Goal: Find specific page/section: Find specific page/section

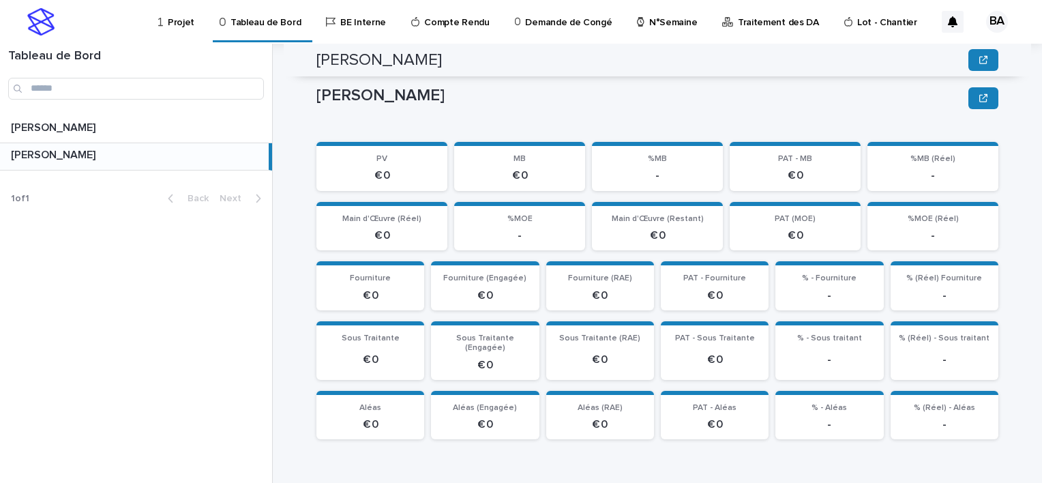
scroll to position [551, 0]
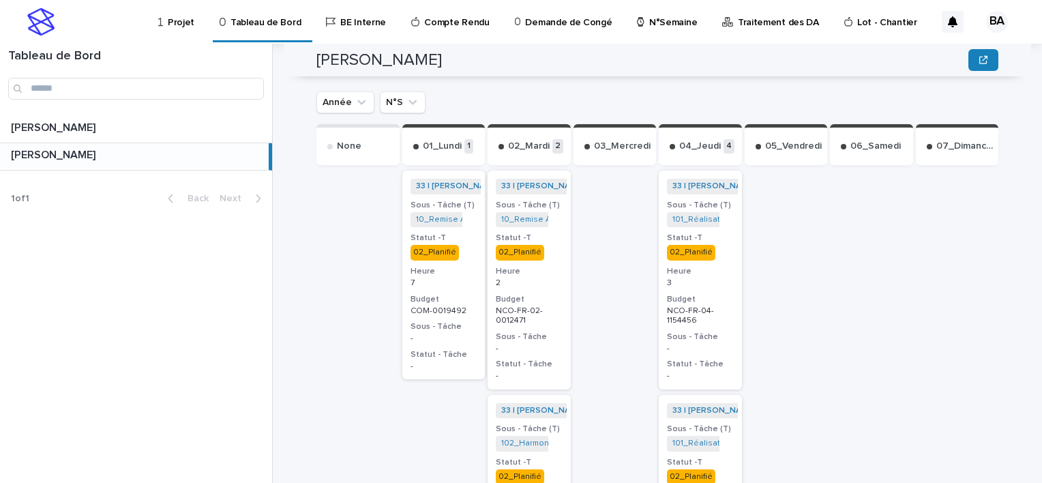
click at [68, 155] on p "BOUFARES Afif" at bounding box center [54, 154] width 87 height 16
click at [180, 19] on p "Projet" at bounding box center [181, 14] width 27 height 29
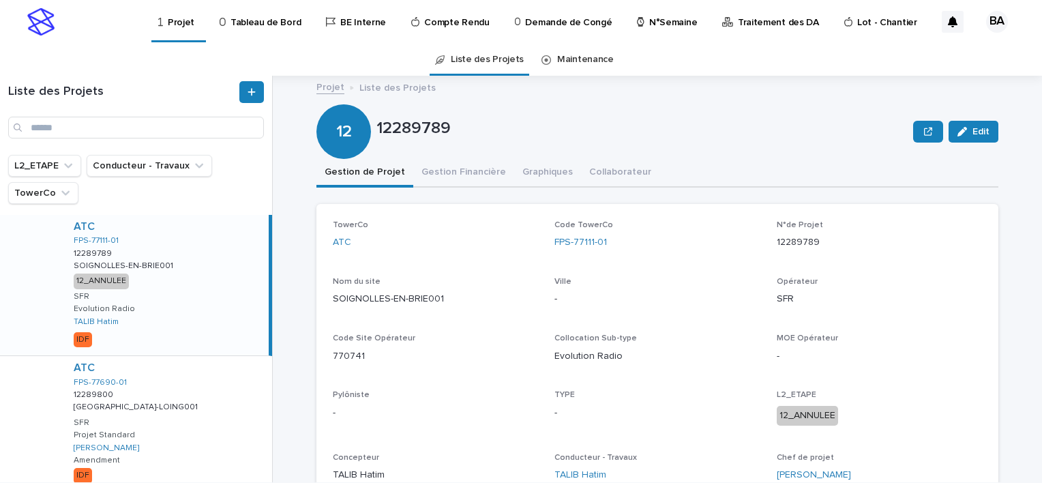
click at [251, 22] on p "Tableau de Bord" at bounding box center [265, 14] width 70 height 29
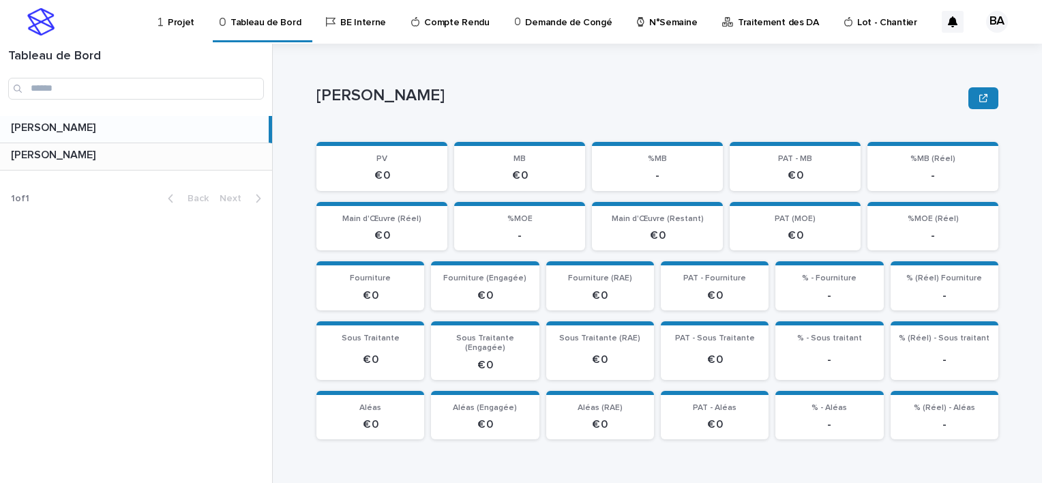
click at [78, 154] on p "BOUFARES Afif" at bounding box center [54, 154] width 87 height 16
click at [780, 436] on div "Loading... Saving… Aléas € 0 Aléas (Engagée) € 0 Aléas (RAE) € 0 PAT - Aléas € …" at bounding box center [657, 421] width 682 height 60
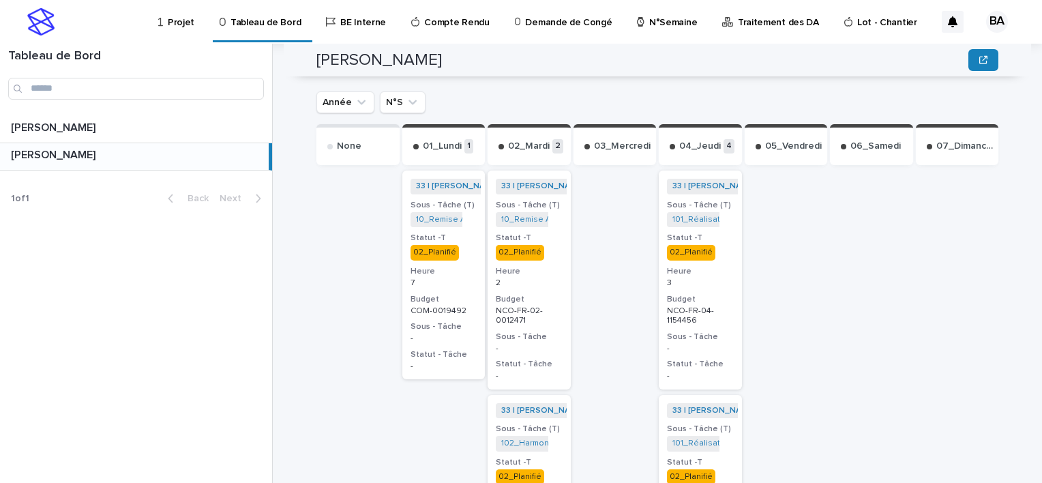
scroll to position [687, 0]
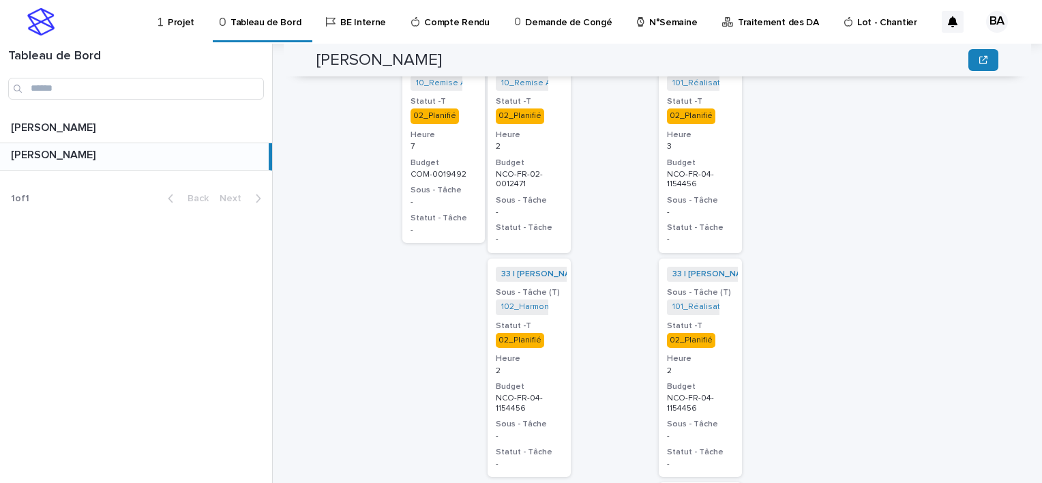
click at [545, 320] on h3 "Statut -T" at bounding box center [529, 325] width 67 height 11
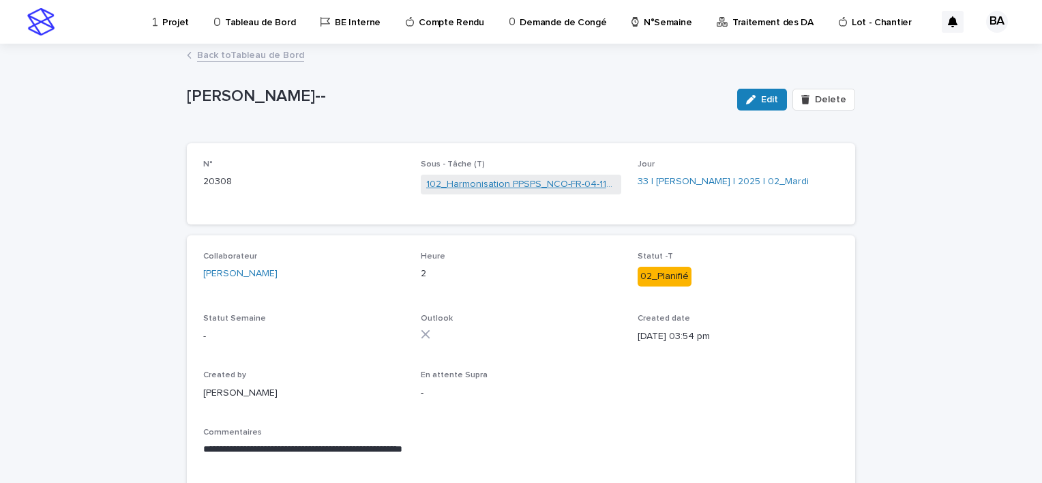
click at [544, 185] on link "102_Harmonisation PPSPS_NCO-FR-04-1154456" at bounding box center [521, 184] width 190 height 14
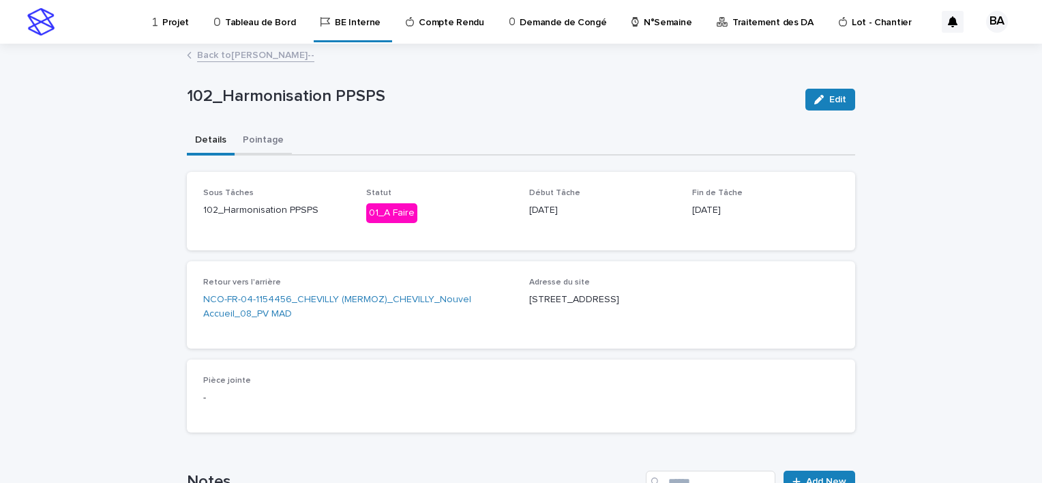
click at [255, 136] on button "Pointage" at bounding box center [262, 141] width 57 height 29
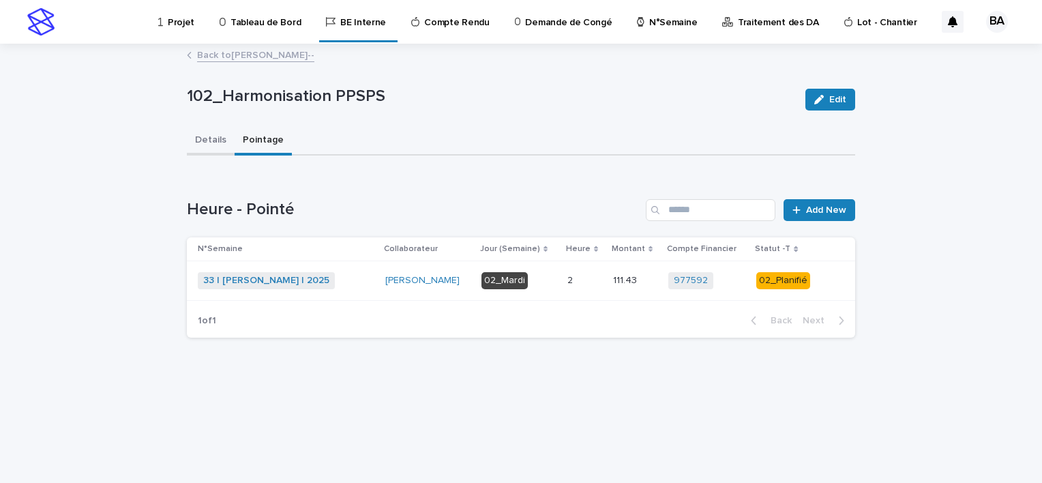
click at [217, 139] on button "Details" at bounding box center [211, 141] width 48 height 29
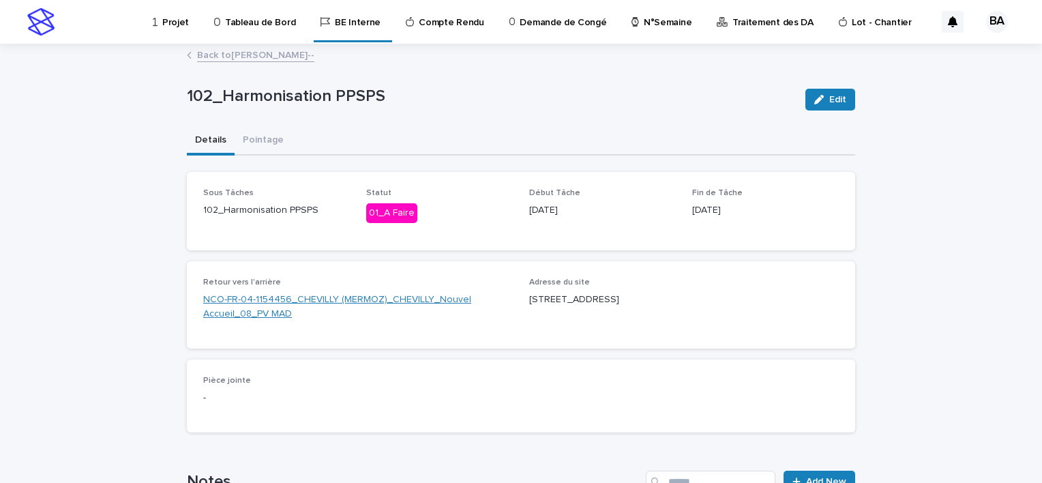
click at [406, 298] on link "NCO-FR-04-1154456_CHEVILLY (MERMOZ)_CHEVILLY_Nouvel Accueil_08_PV MAD" at bounding box center [357, 306] width 309 height 29
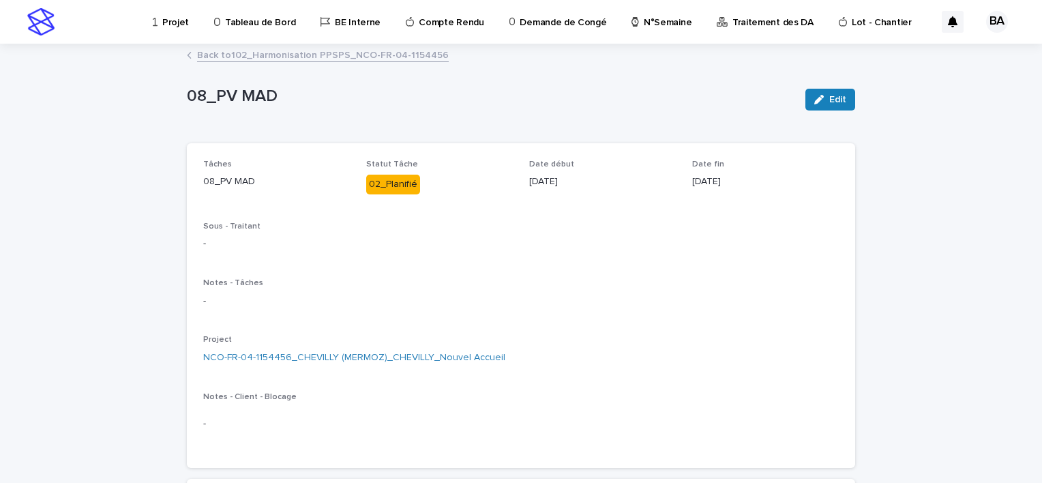
click at [261, 25] on p "Tableau de Bord" at bounding box center [260, 14] width 70 height 29
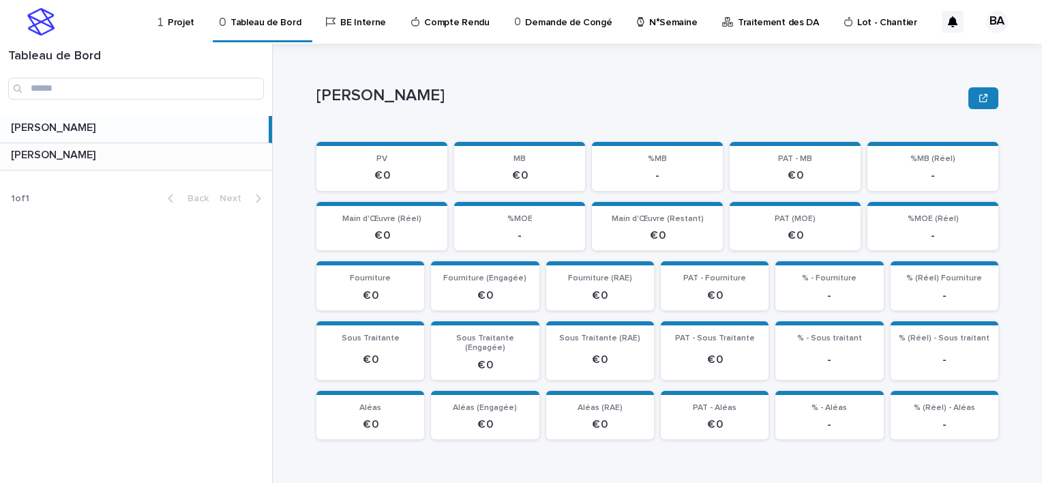
click at [59, 163] on div "BOUFARES Afif BOUFARES Afif" at bounding box center [136, 156] width 272 height 27
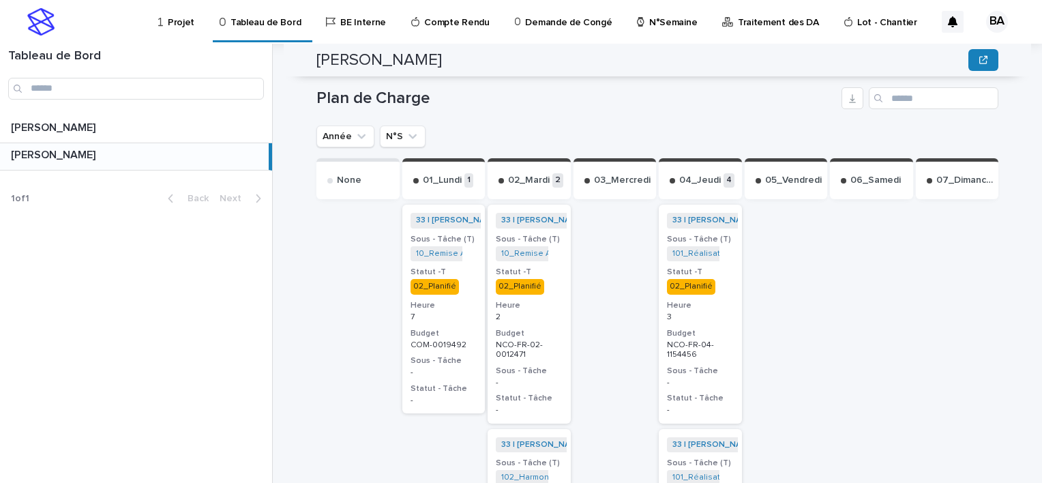
scroll to position [585, 0]
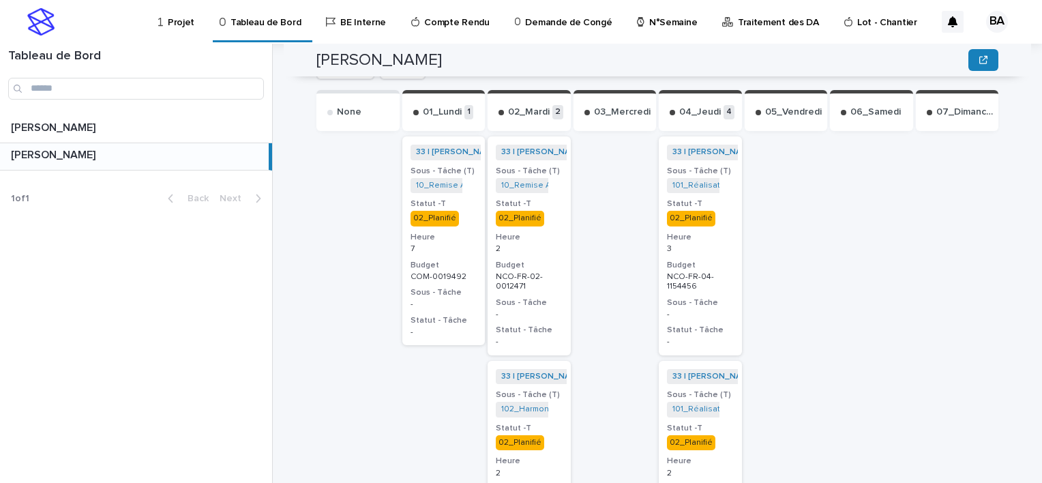
click at [543, 211] on p "02_Planifié" at bounding box center [529, 218] width 67 height 15
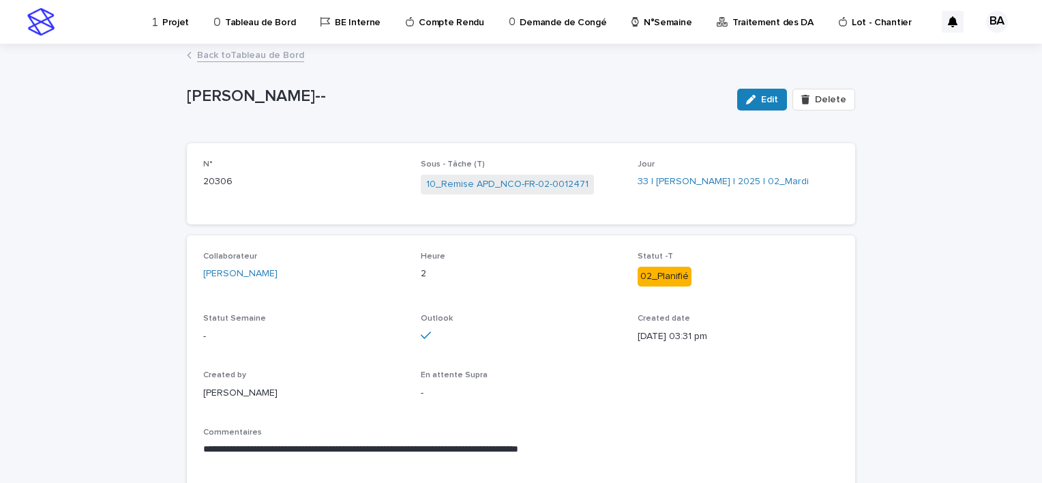
click at [282, 57] on link "Back to Tableau de Bord" at bounding box center [250, 54] width 107 height 16
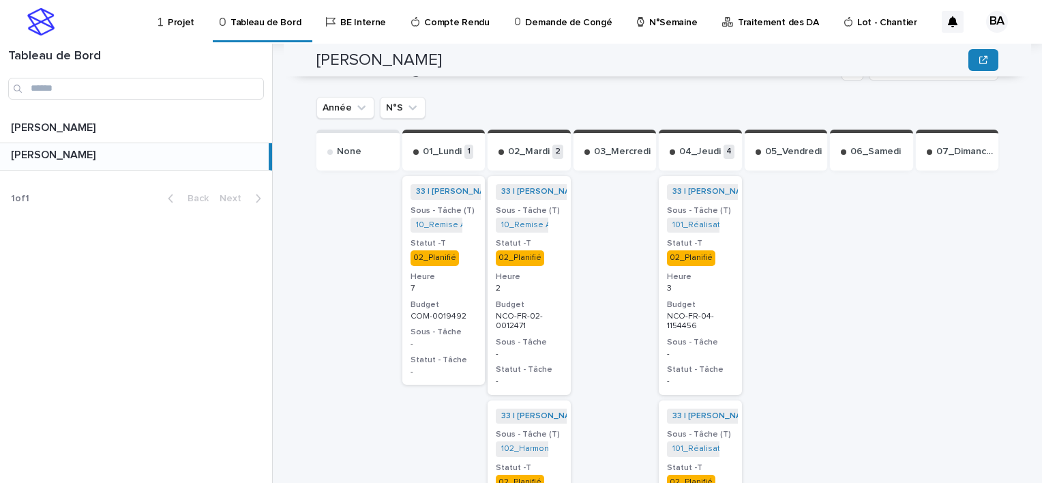
scroll to position [750, 0]
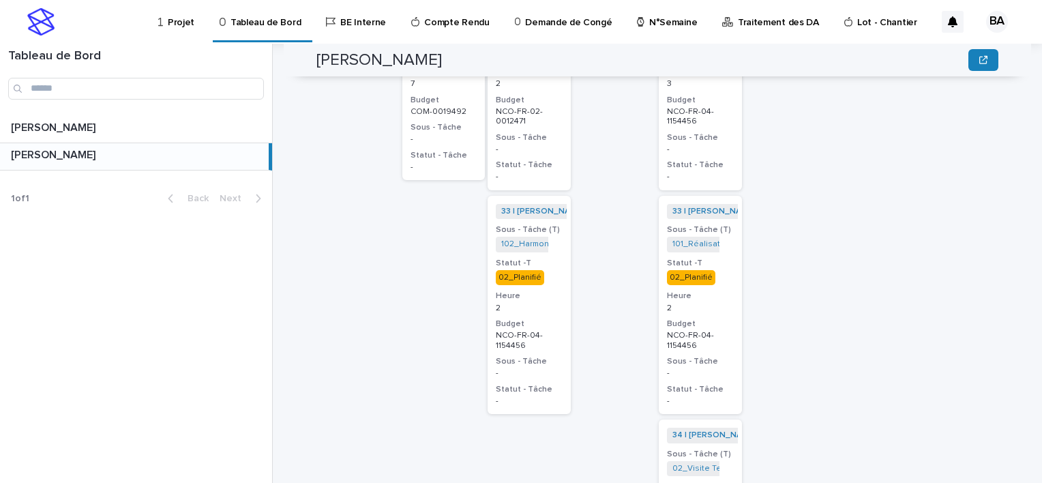
click at [531, 258] on h3 "Statut -T" at bounding box center [529, 263] width 67 height 11
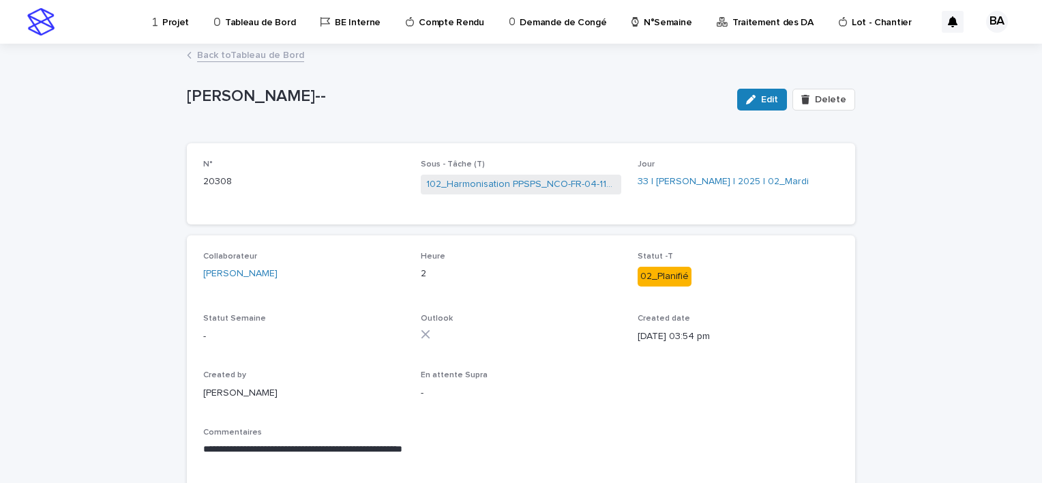
click at [224, 56] on link "Back to Tableau de Bord" at bounding box center [250, 54] width 107 height 16
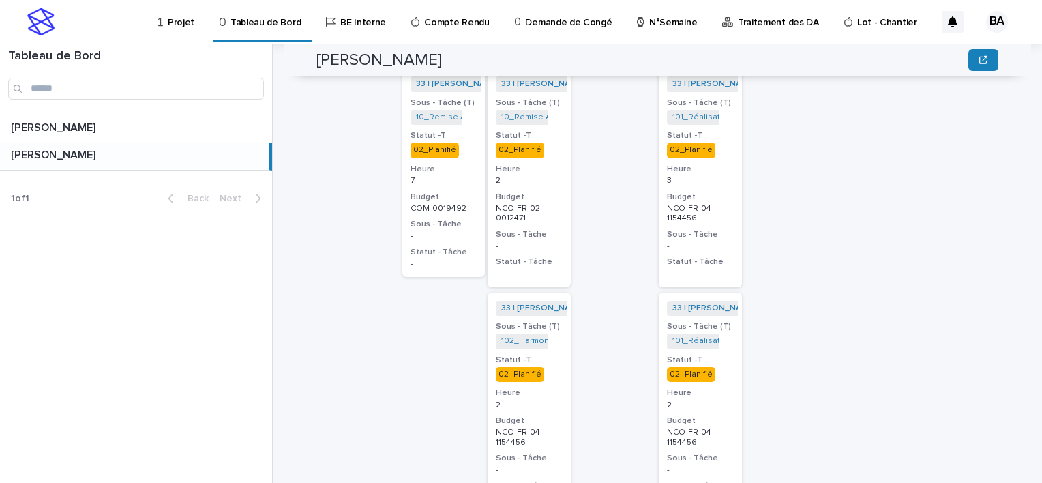
scroll to position [585, 0]
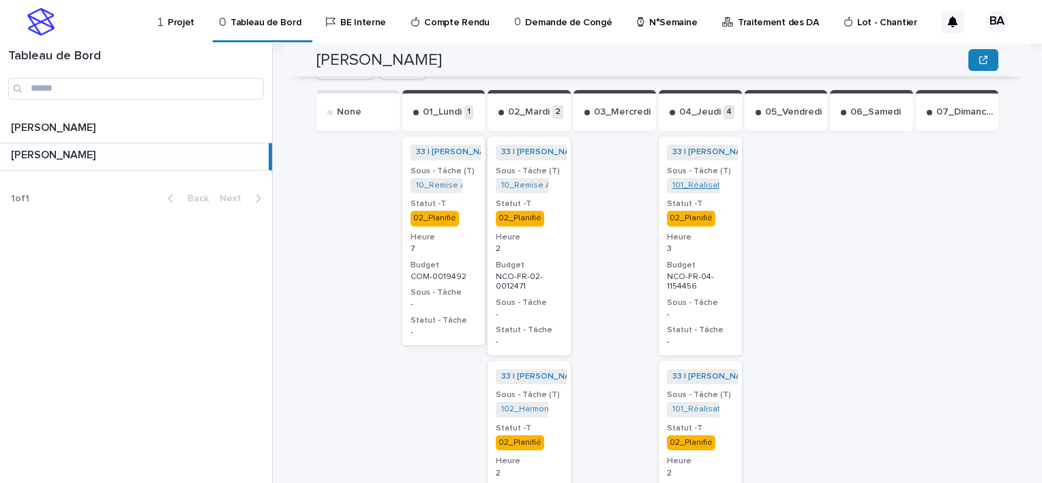
click at [699, 181] on link "101_Réalisation VIC_NCO-FR-04-1154456" at bounding box center [750, 186] width 157 height 10
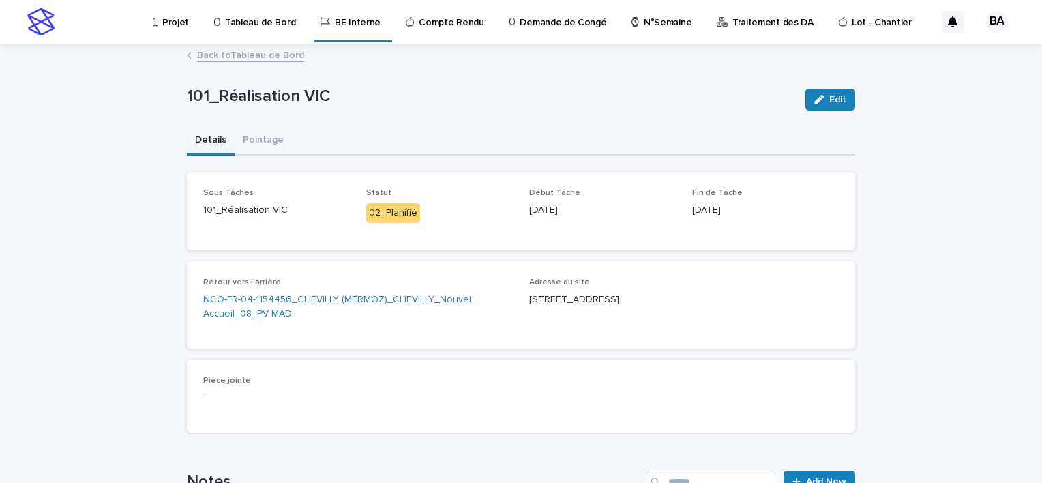
click at [228, 52] on link "Back to Tableau de Bord" at bounding box center [250, 54] width 107 height 16
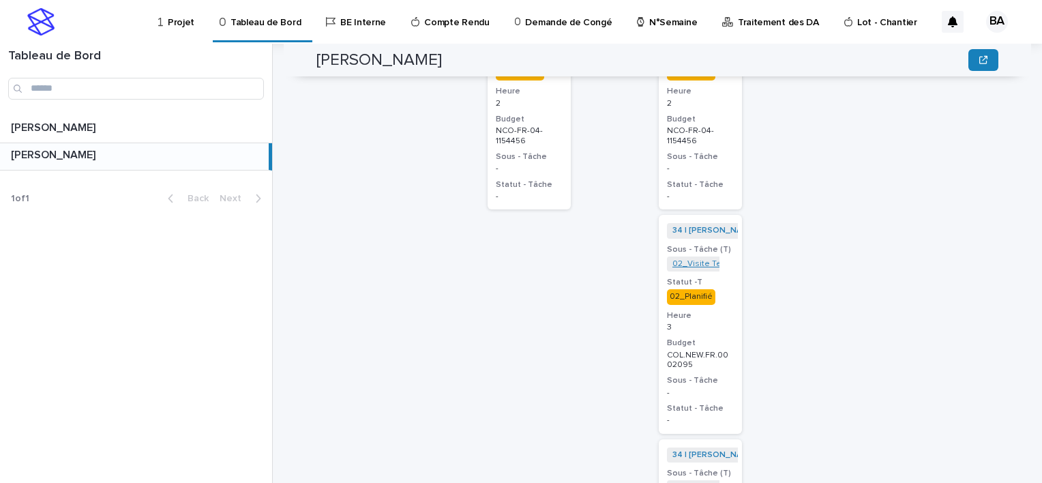
scroll to position [886, 0]
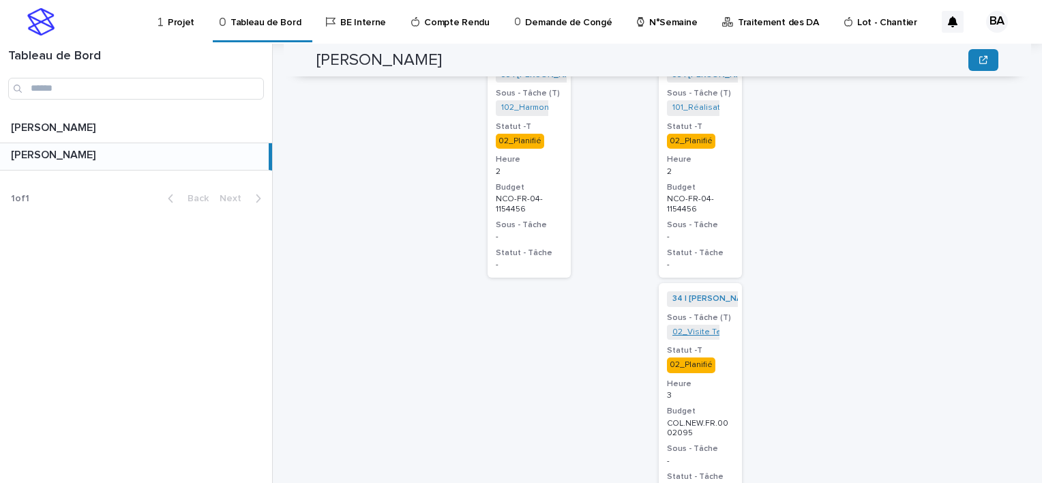
click at [695, 327] on link "02_Visite Technique_COL.NEW.FR.0002095" at bounding box center [758, 332] width 172 height 10
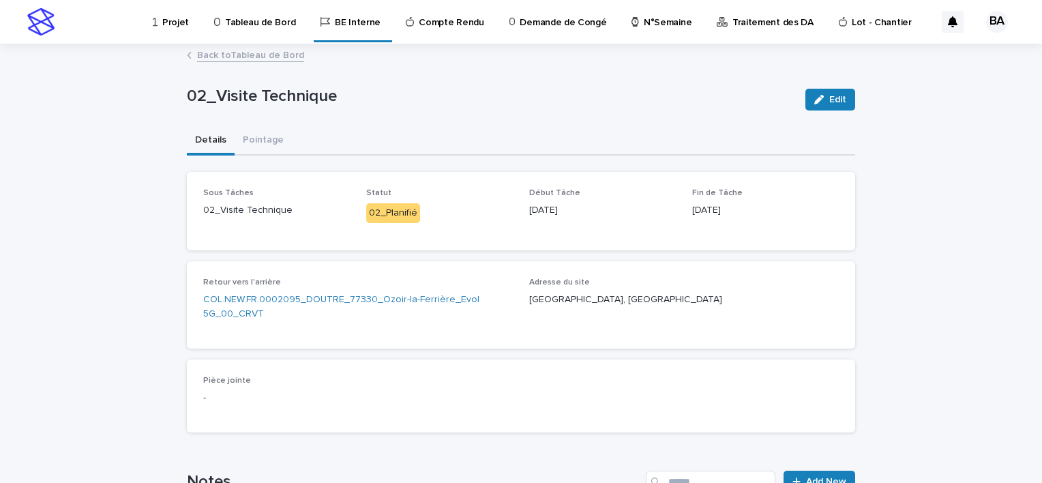
click at [259, 55] on link "Back to Tableau de Bord" at bounding box center [250, 54] width 107 height 16
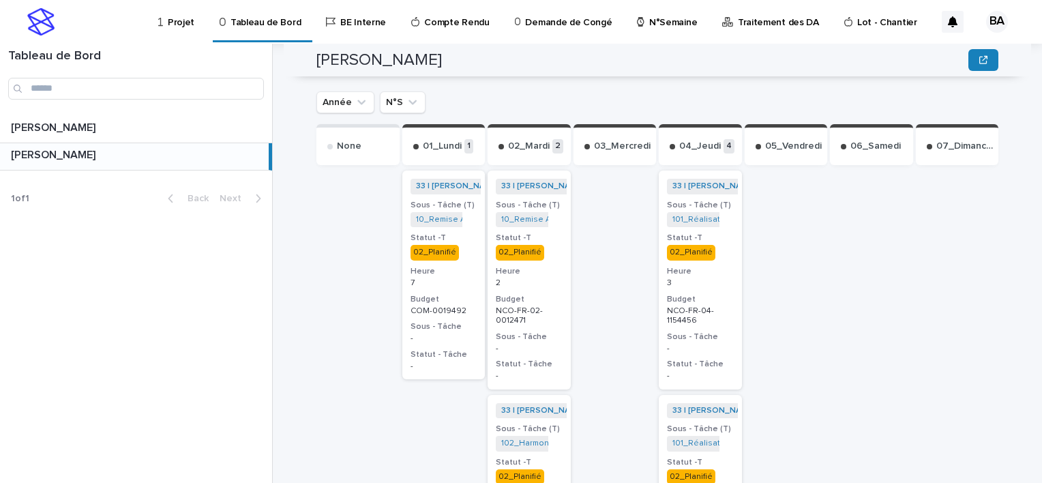
scroll to position [346, 0]
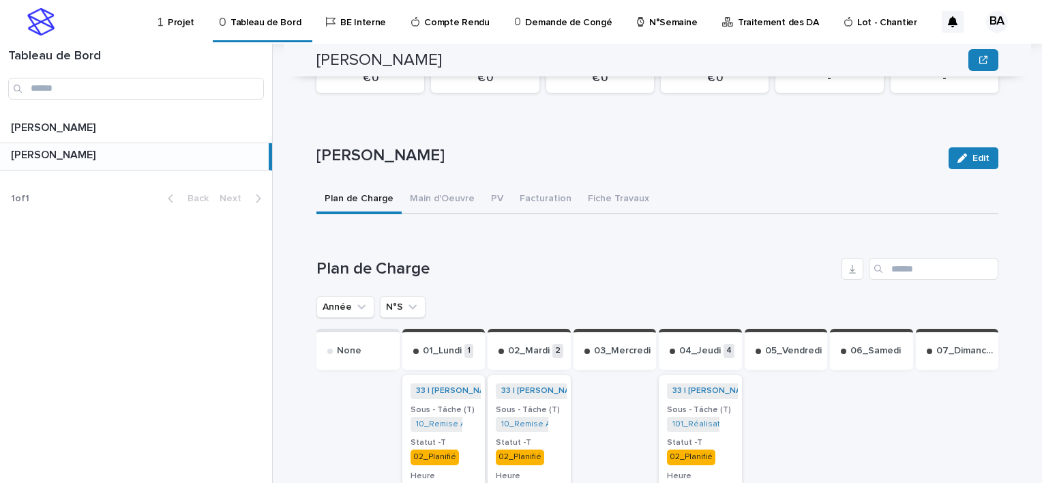
click at [444, 23] on p "Compte Rendu" at bounding box center [456, 14] width 65 height 29
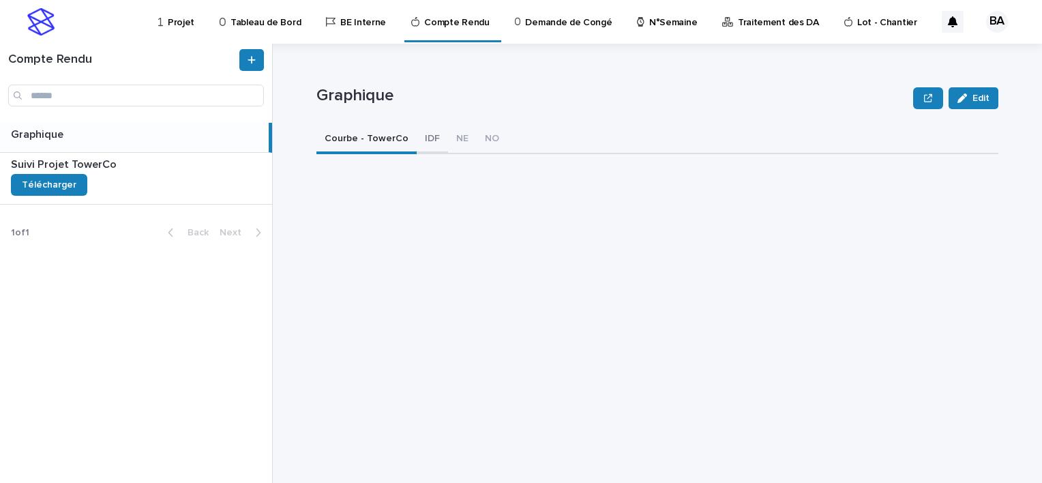
click at [420, 137] on button "IDF" at bounding box center [432, 139] width 31 height 29
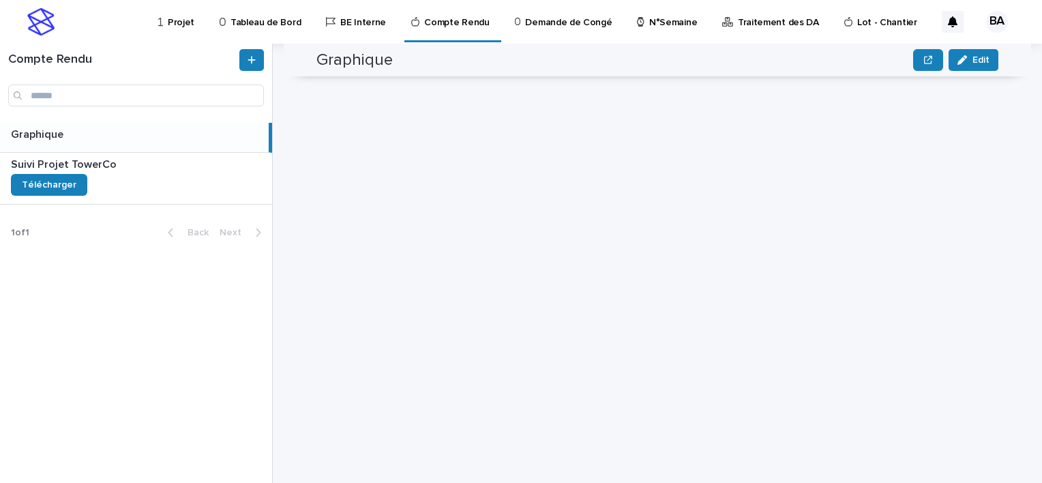
scroll to position [2250, 0]
click at [349, 22] on p "BE Interne" at bounding box center [363, 14] width 46 height 29
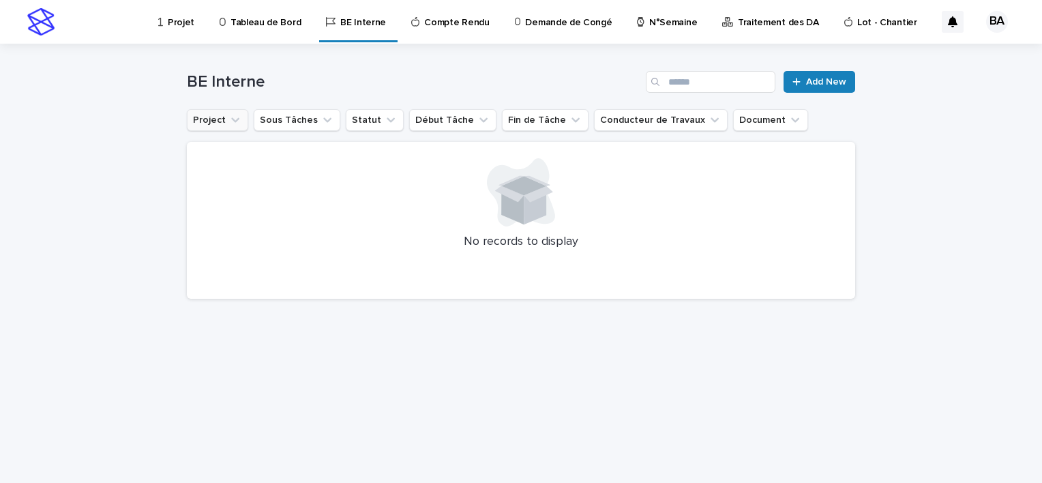
click at [230, 118] on icon "Project" at bounding box center [235, 120] width 14 height 14
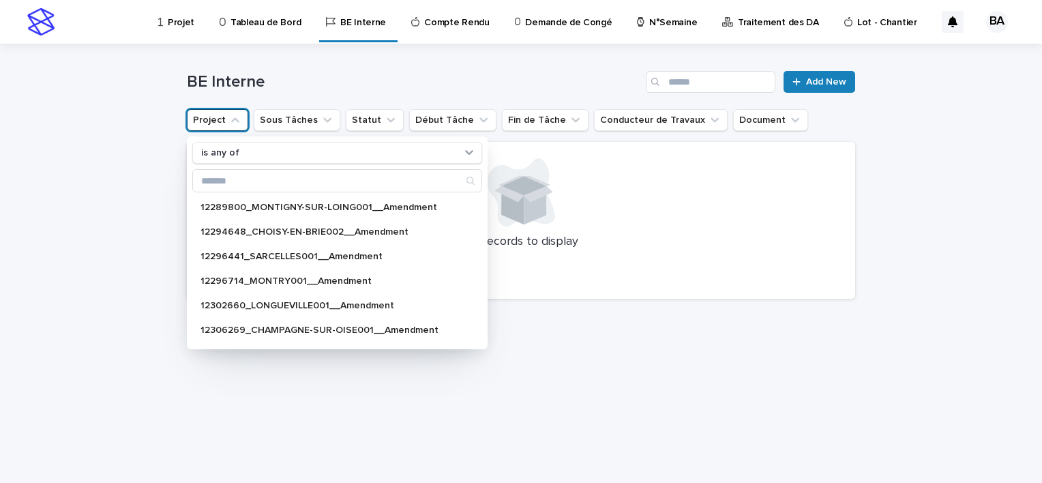
click at [230, 118] on icon "Project" at bounding box center [235, 120] width 14 height 14
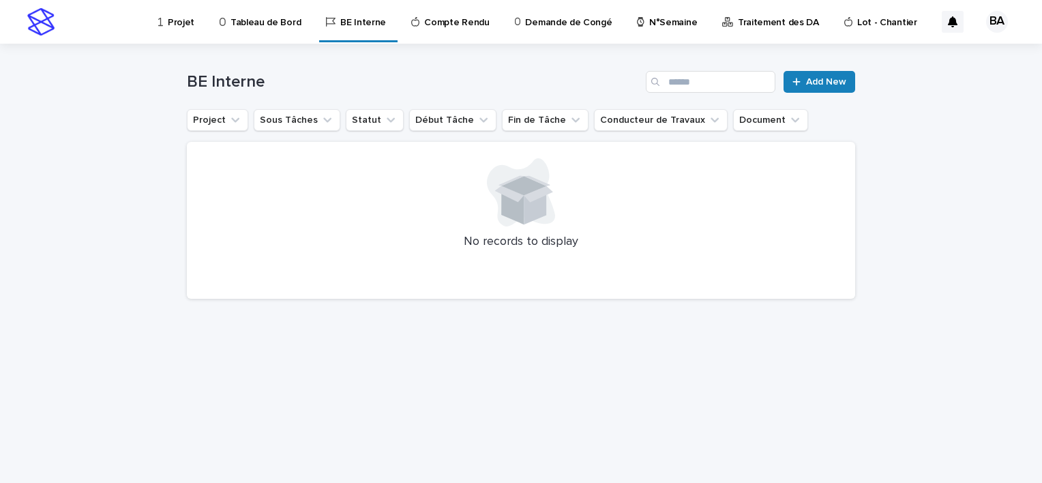
click at [455, 24] on p "Compte Rendu" at bounding box center [456, 14] width 65 height 29
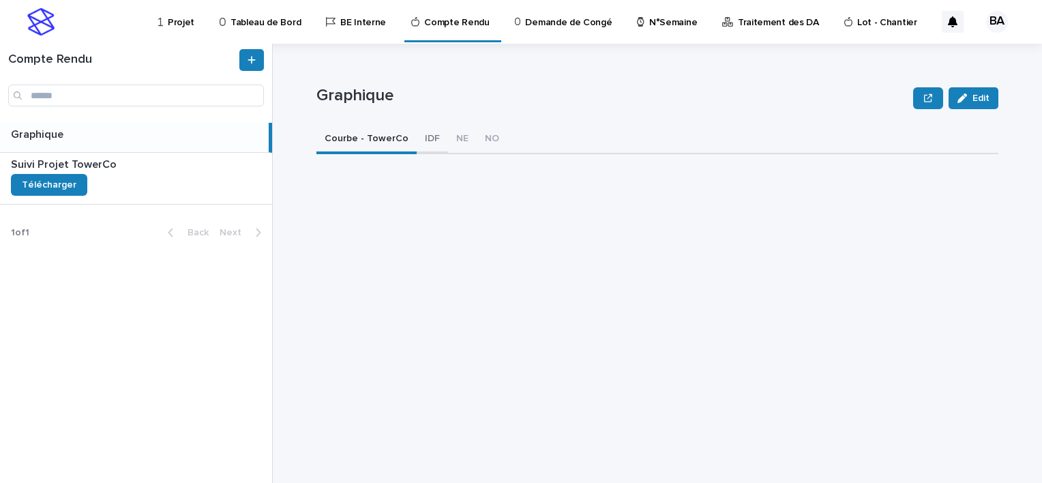
click at [418, 138] on button "IDF" at bounding box center [432, 139] width 31 height 29
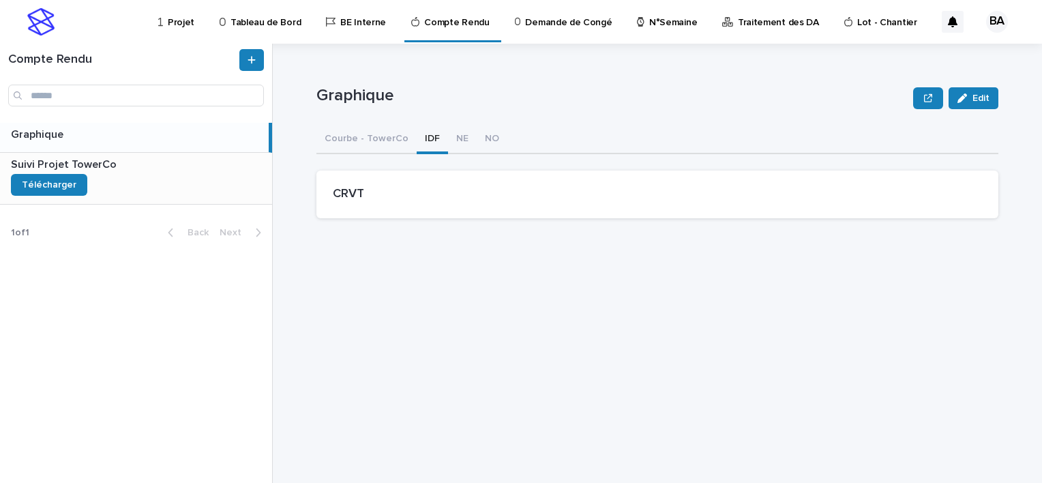
click at [181, 173] on div "Suivi Projet TowerCo Suivi Projet TowerCo Télécharger" at bounding box center [136, 178] width 272 height 51
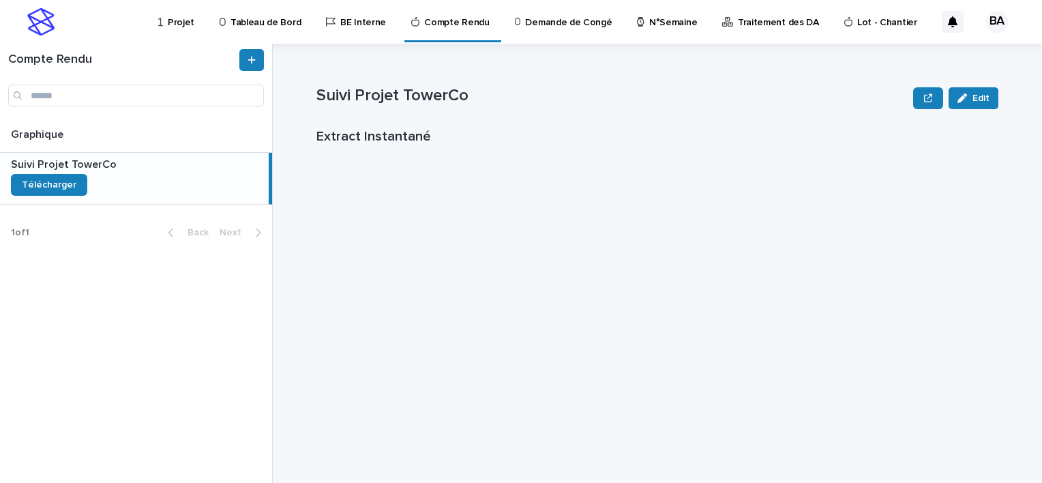
click at [262, 18] on p "Tableau de Bord" at bounding box center [265, 14] width 70 height 29
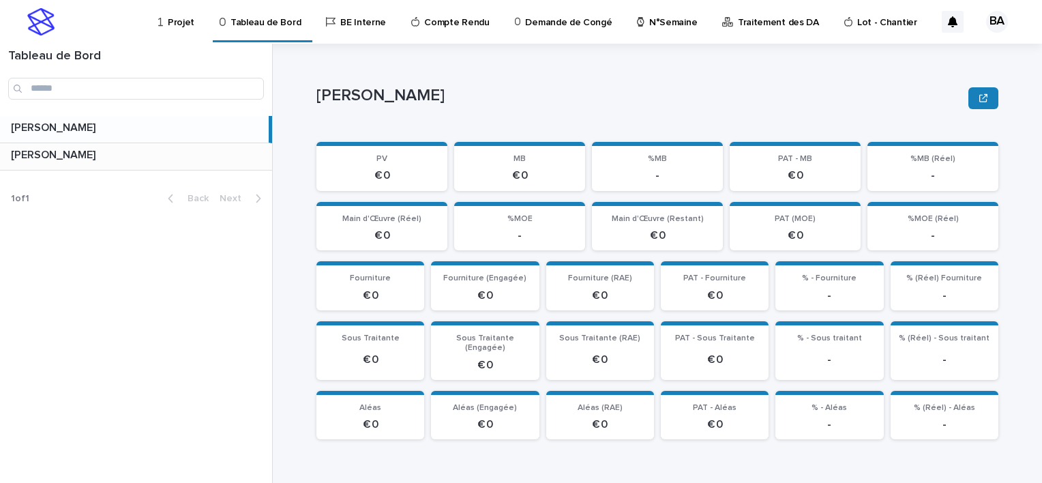
click at [209, 158] on p at bounding box center [139, 155] width 256 height 13
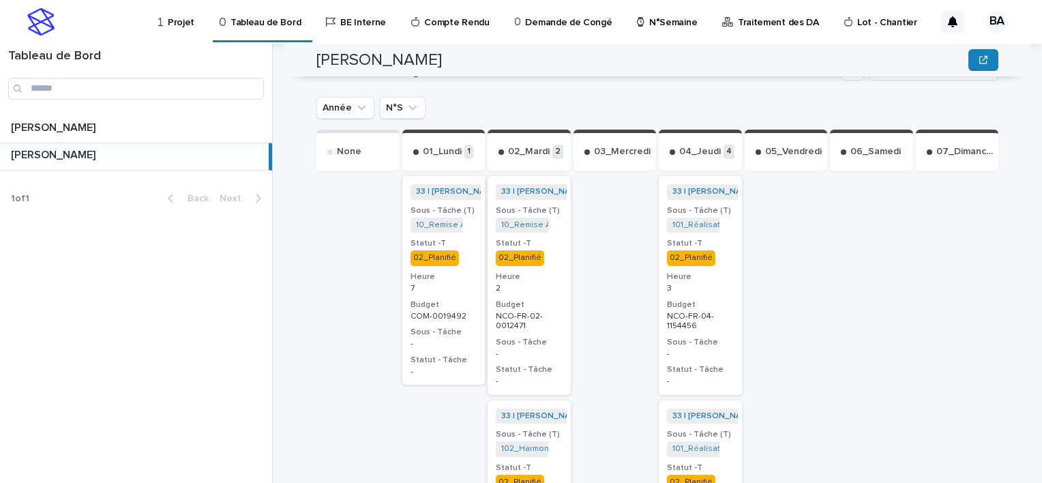
scroll to position [614, 0]
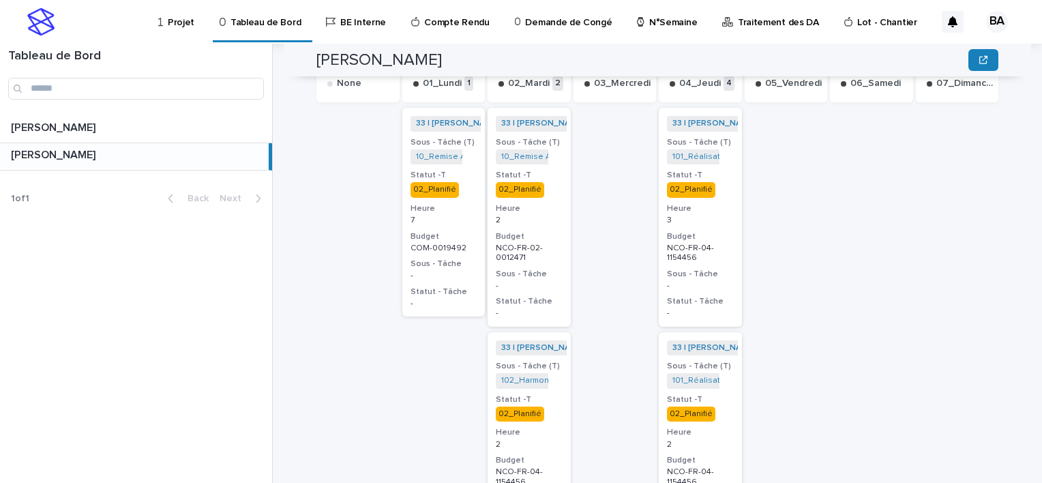
click at [453, 213] on div "7" at bounding box center [443, 219] width 67 height 12
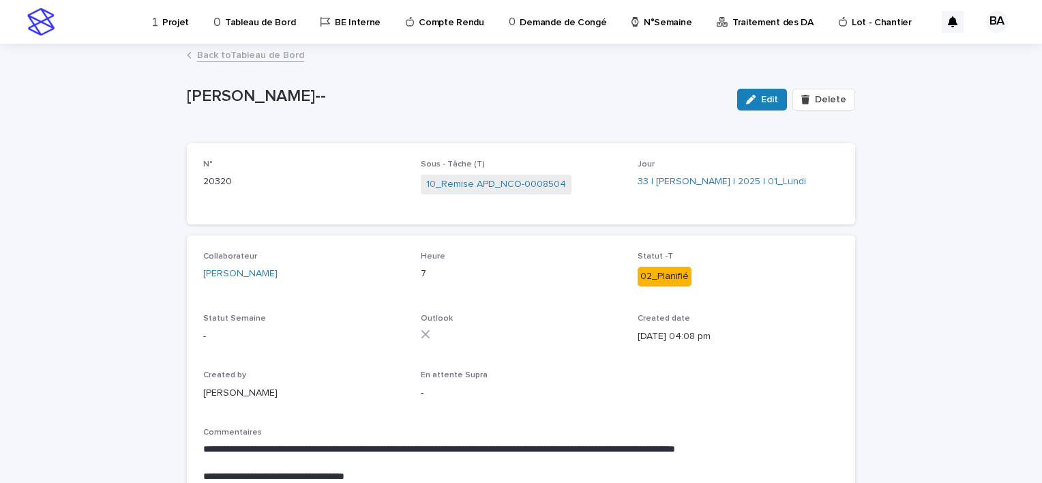
click at [243, 52] on link "Back to Tableau de Bord" at bounding box center [250, 54] width 107 height 16
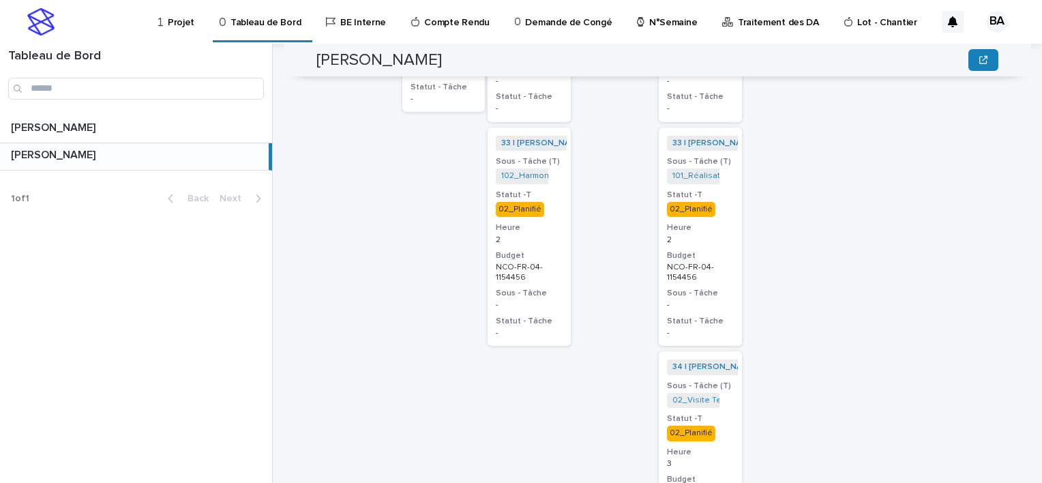
scroll to position [614, 0]
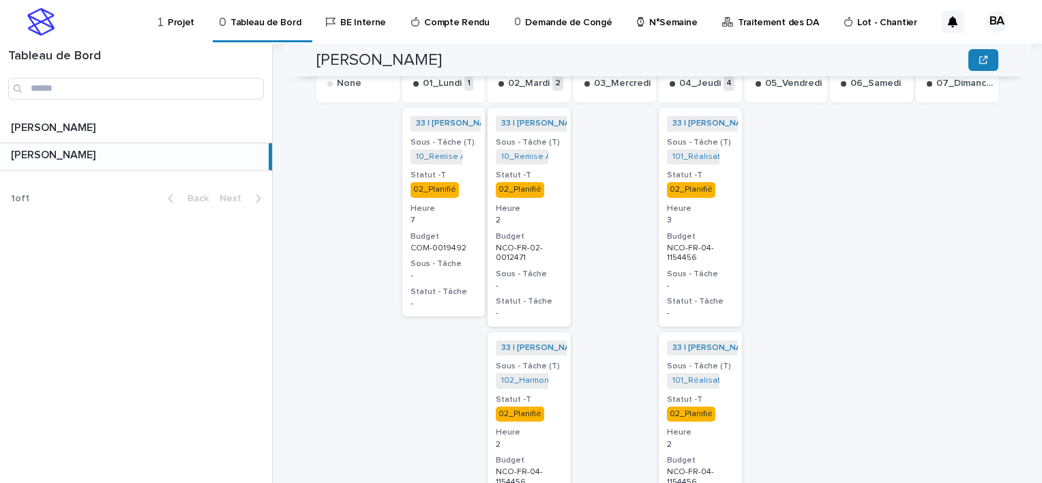
click at [447, 17] on p "Compte Rendu" at bounding box center [456, 14] width 65 height 29
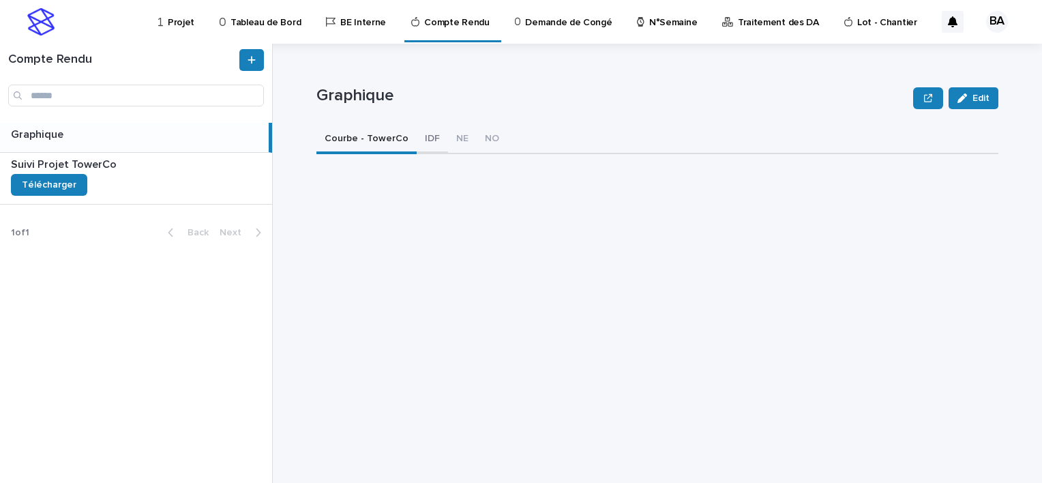
click at [423, 138] on button "IDF" at bounding box center [432, 139] width 31 height 29
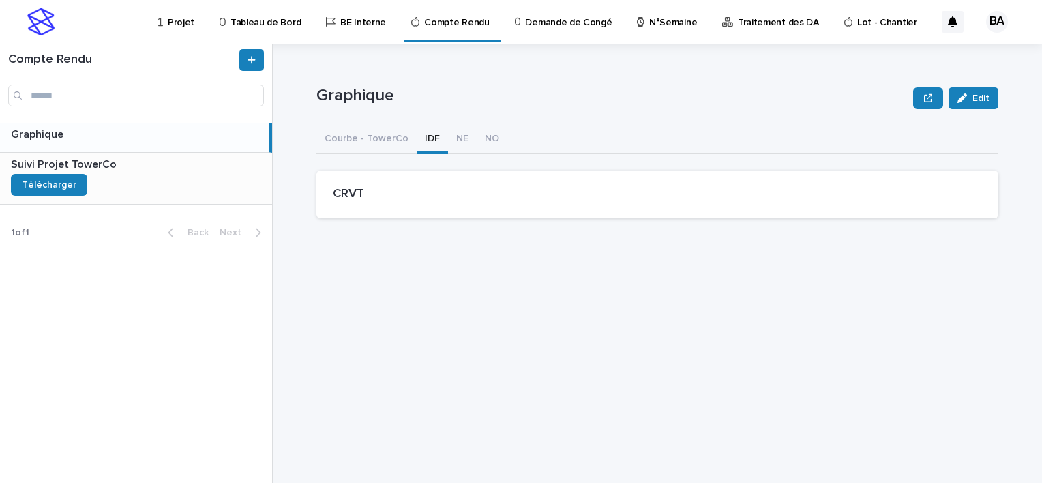
click at [204, 188] on div "Suivi Projet TowerCo Suivi Projet TowerCo Télécharger" at bounding box center [136, 178] width 272 height 51
